Goal: Transaction & Acquisition: Purchase product/service

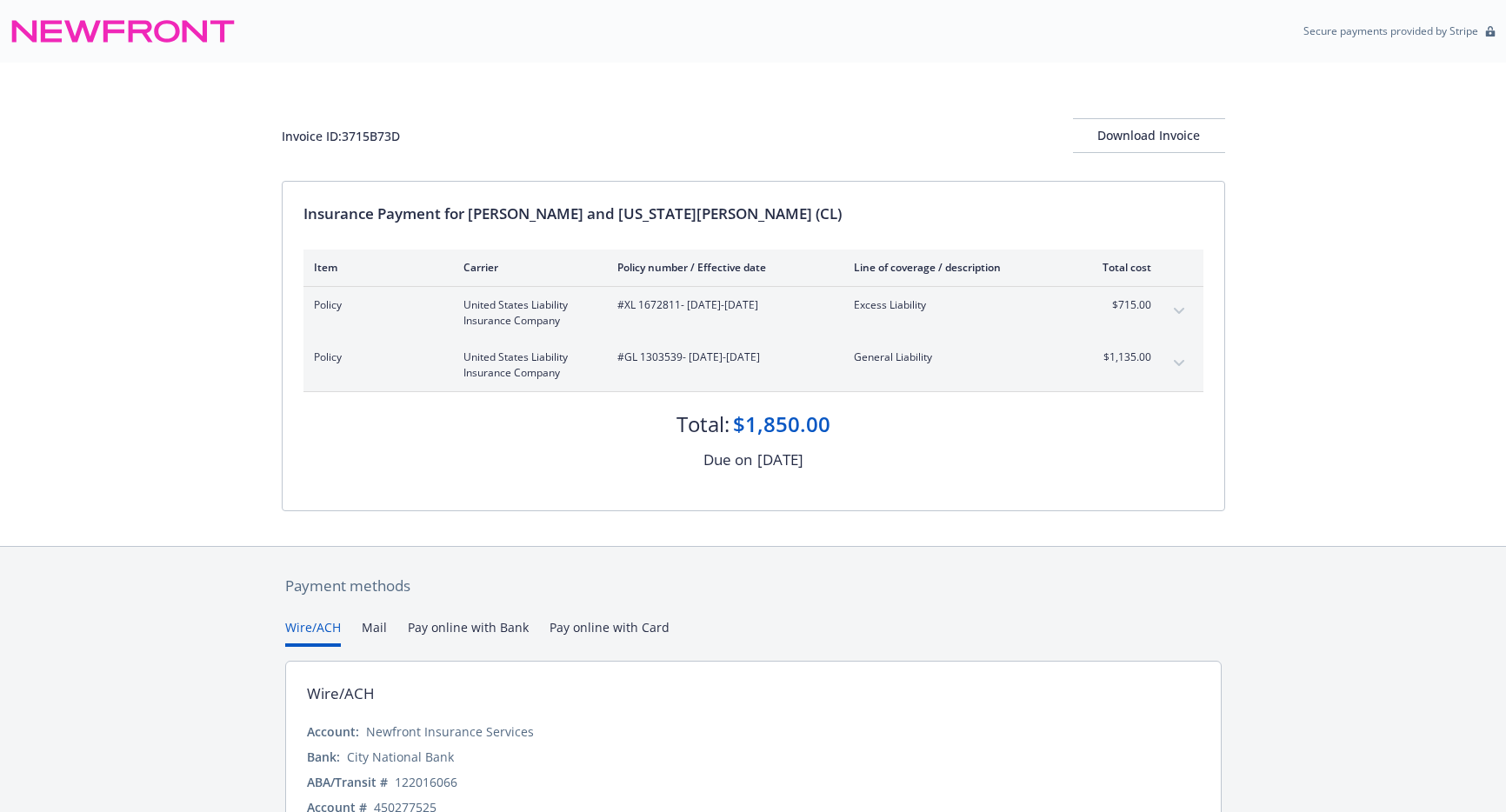
scroll to position [93, 0]
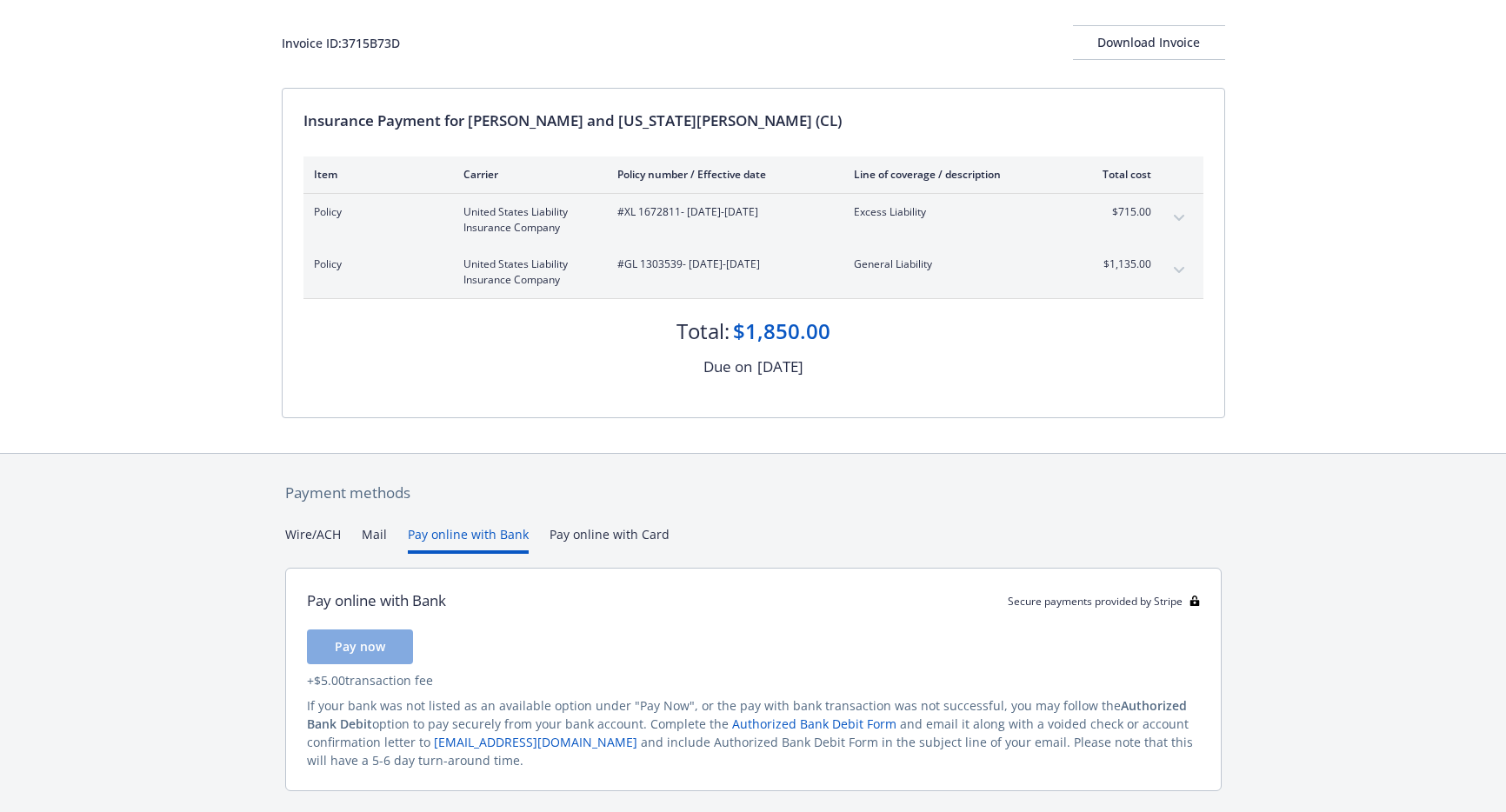
click at [502, 534] on button "Pay online with Bank" at bounding box center [467, 539] width 121 height 29
click at [368, 642] on span "Pay now" at bounding box center [360, 646] width 50 height 17
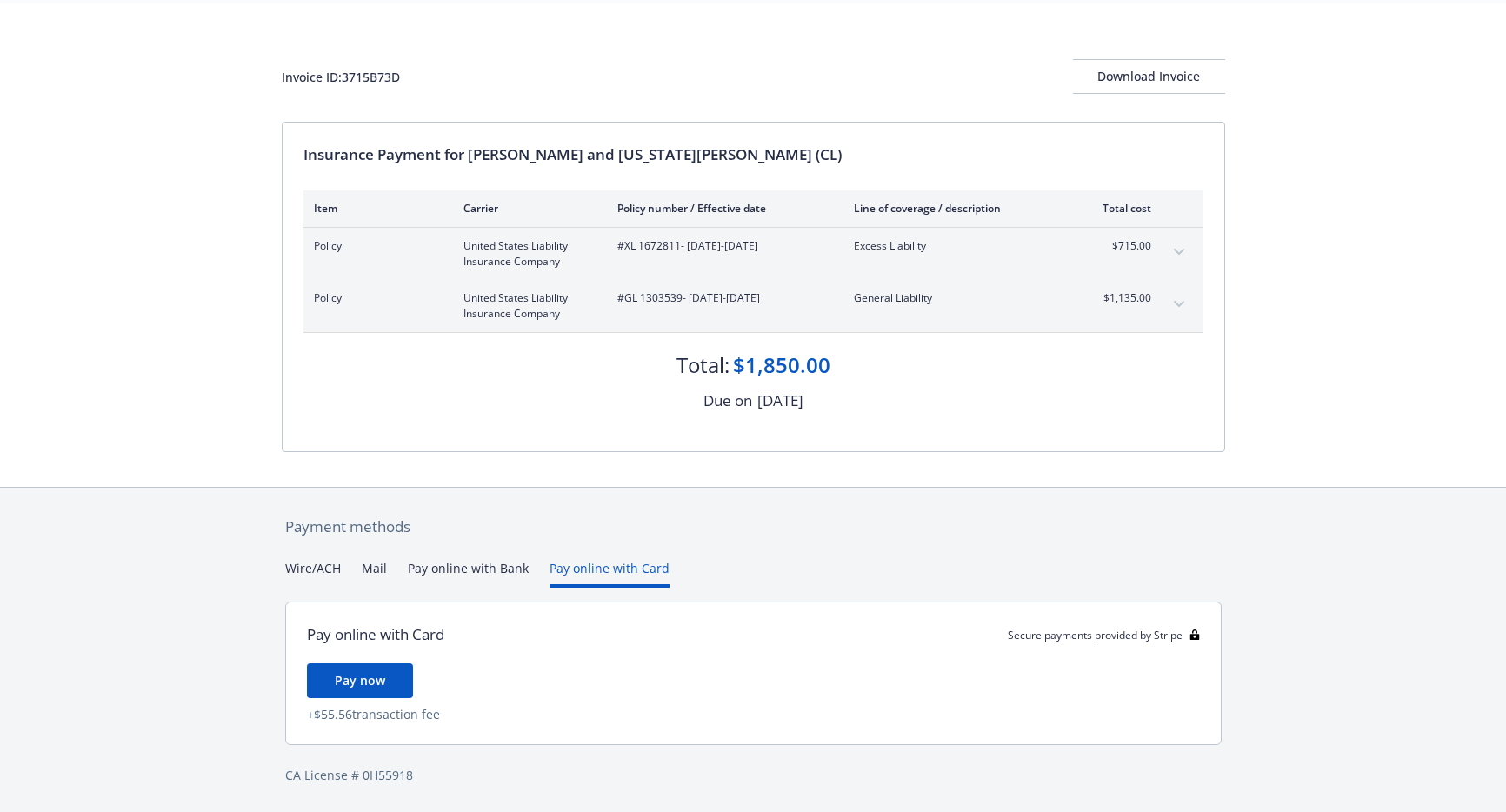
scroll to position [59, 0]
click at [624, 533] on div "Payment methods Wire/ACH Mail Pay online with Bank Pay online with Card Pay onl…" at bounding box center [754, 650] width 944 height 325
click at [492, 567] on button "Pay online with Bank" at bounding box center [467, 573] width 121 height 29
click at [578, 571] on button "Pay online with Card" at bounding box center [609, 573] width 120 height 29
click at [395, 684] on button "Pay now" at bounding box center [360, 681] width 106 height 35
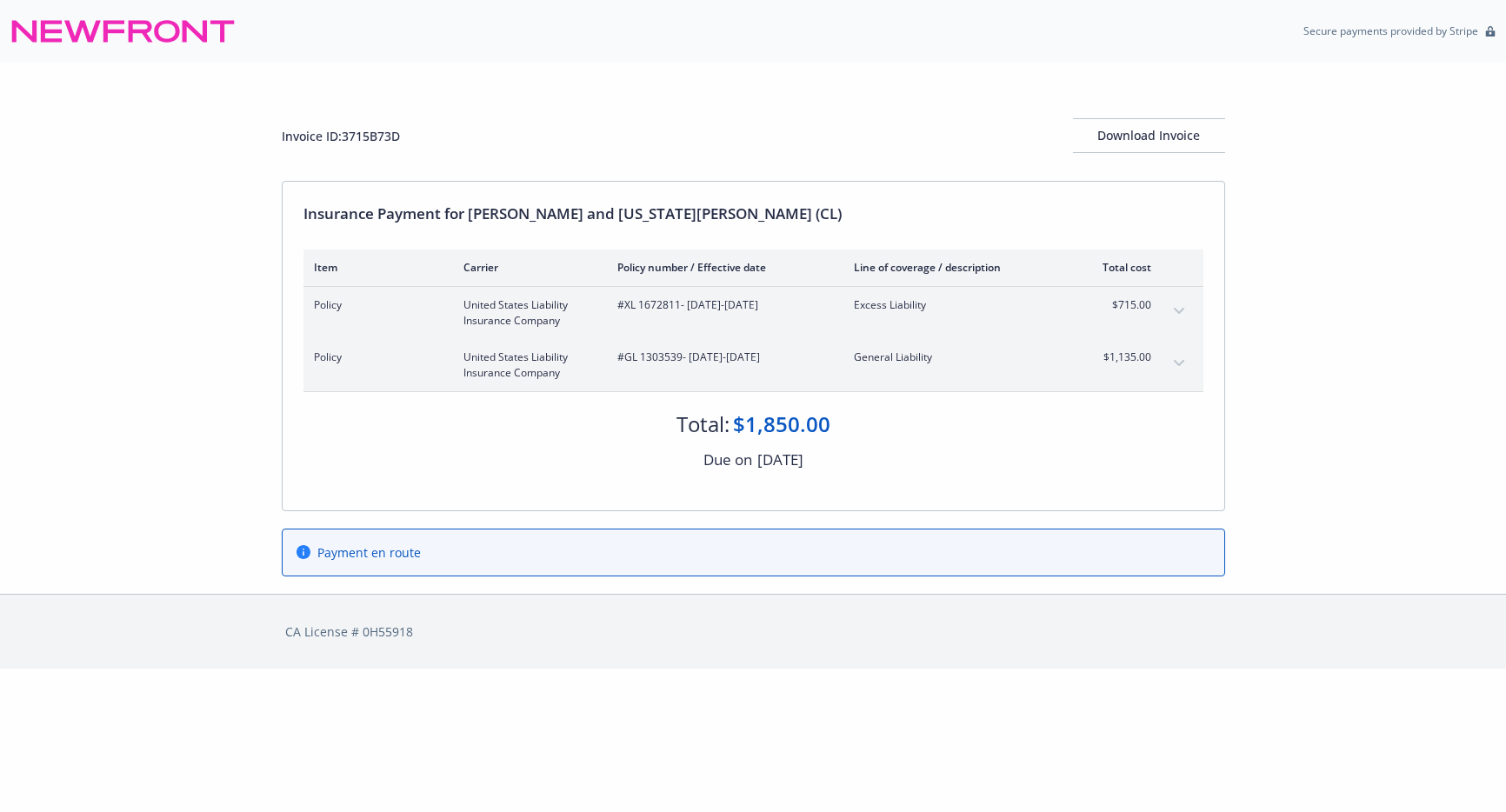
scroll to position [0, 0]
